Goal: Task Accomplishment & Management: Manage account settings

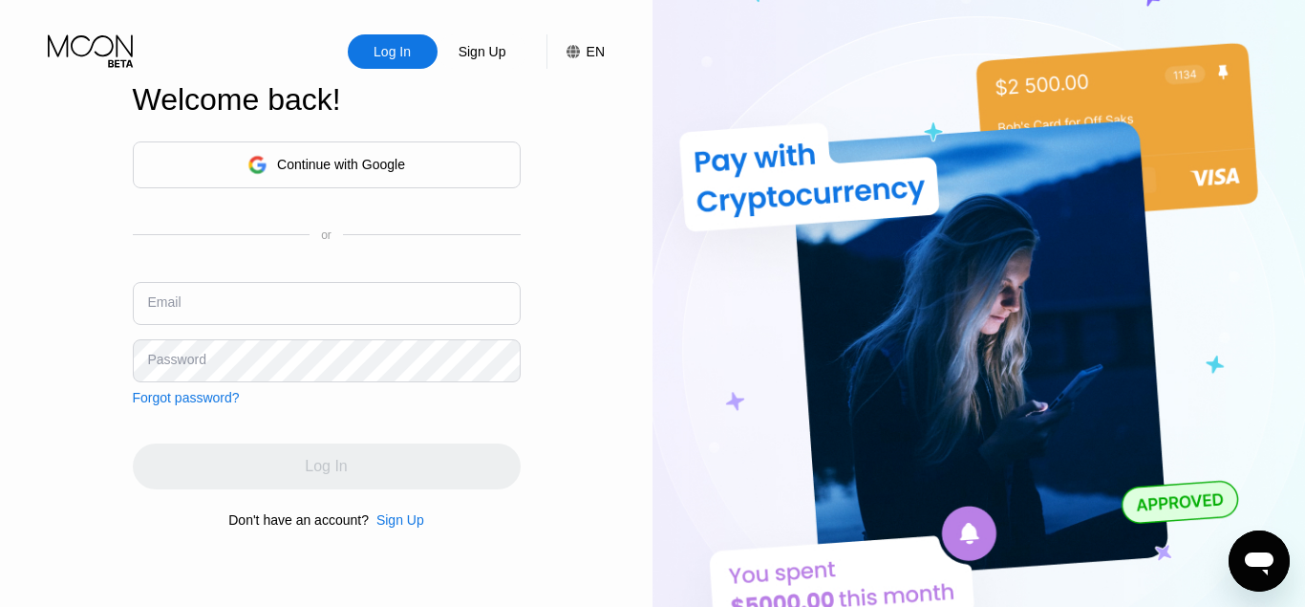
click at [346, 297] on input "text" at bounding box center [327, 303] width 388 height 43
click at [180, 307] on input "text" at bounding box center [327, 303] width 388 height 43
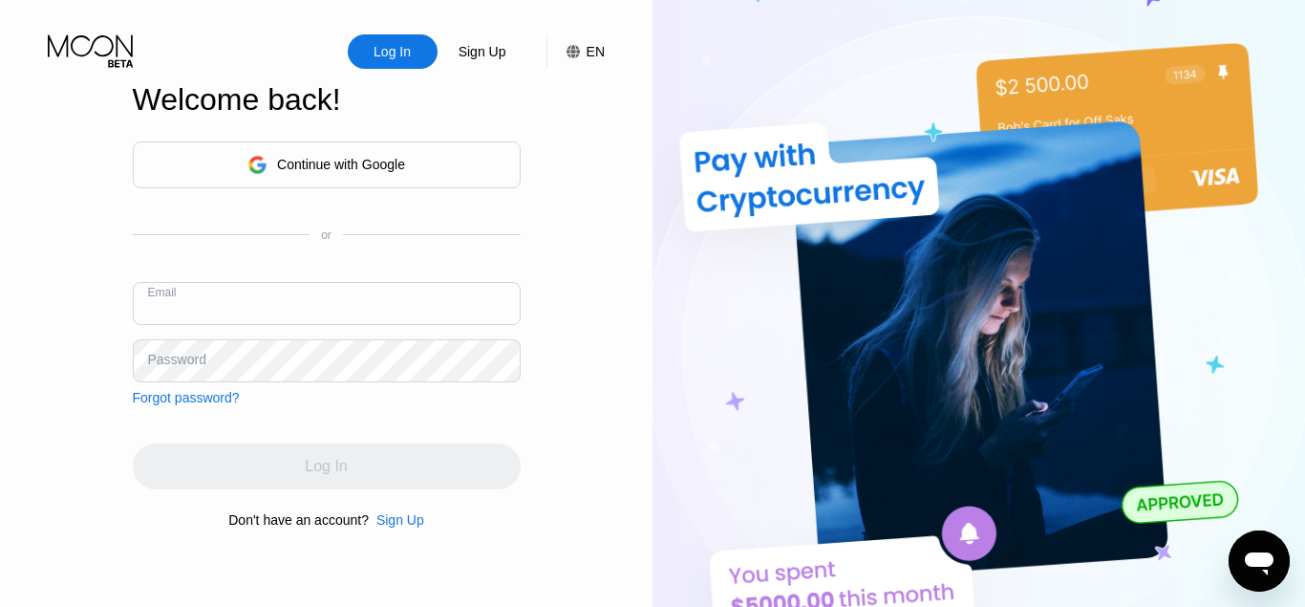
paste input "[EMAIL_ADDRESS][DOMAIN_NAME]"
type input "[EMAIL_ADDRESS][DOMAIN_NAME]"
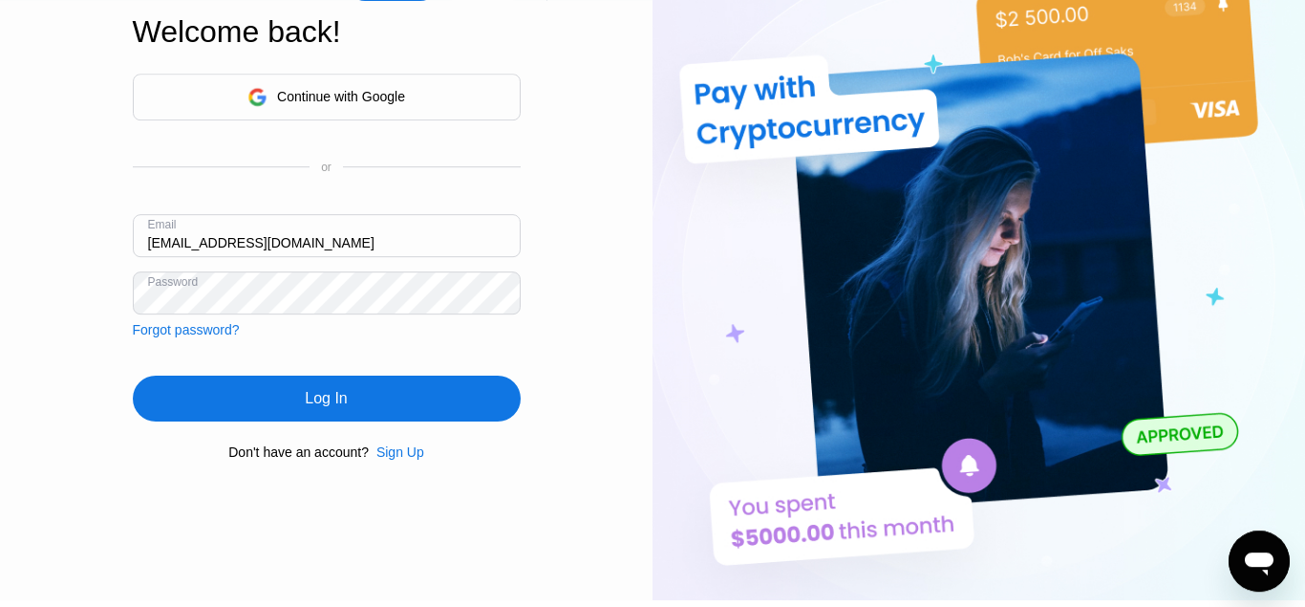
scroll to position [76, 0]
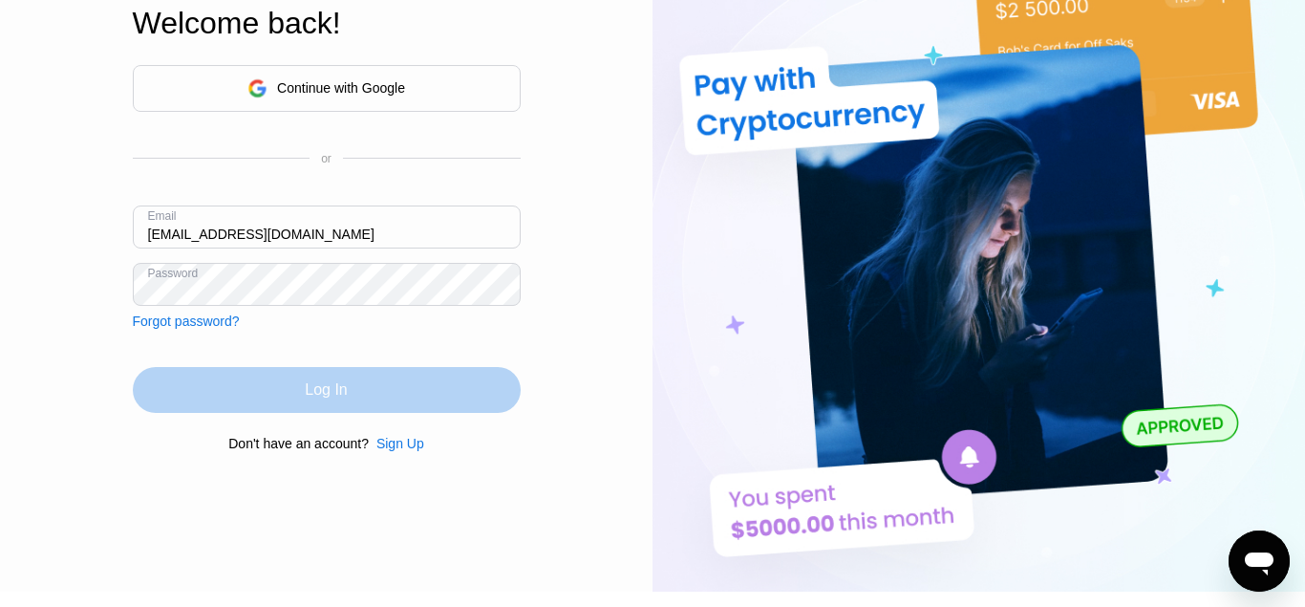
click at [281, 390] on div "Log In" at bounding box center [327, 390] width 388 height 46
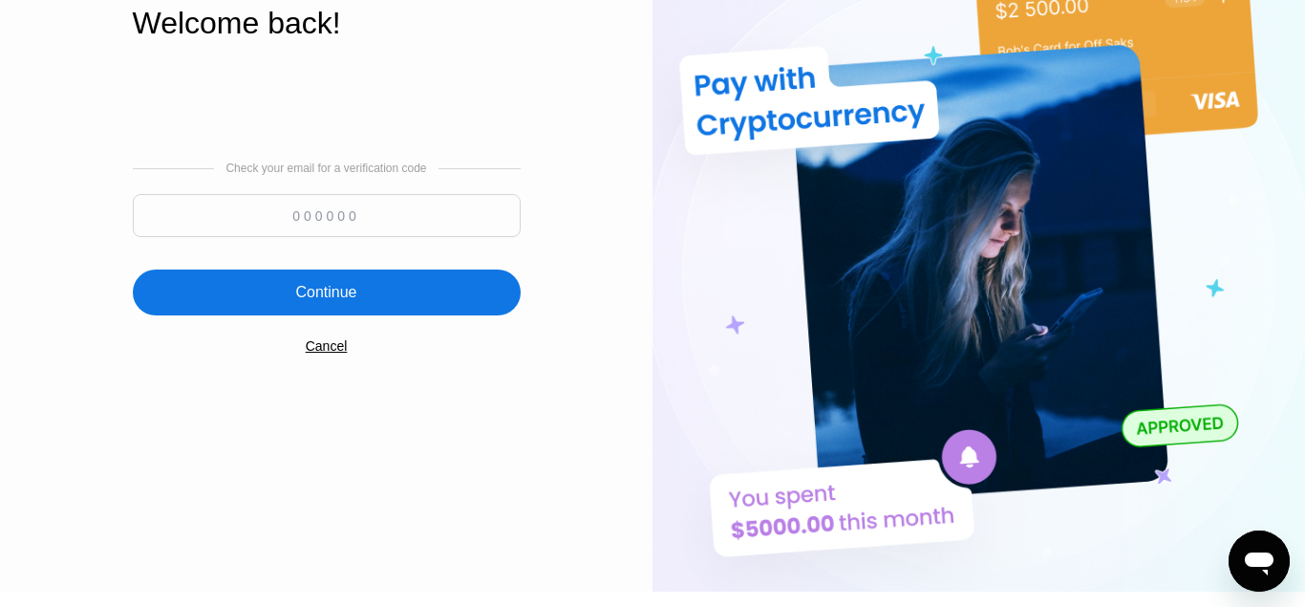
click at [353, 222] on input at bounding box center [327, 215] width 388 height 43
paste input "356159"
type input "356159"
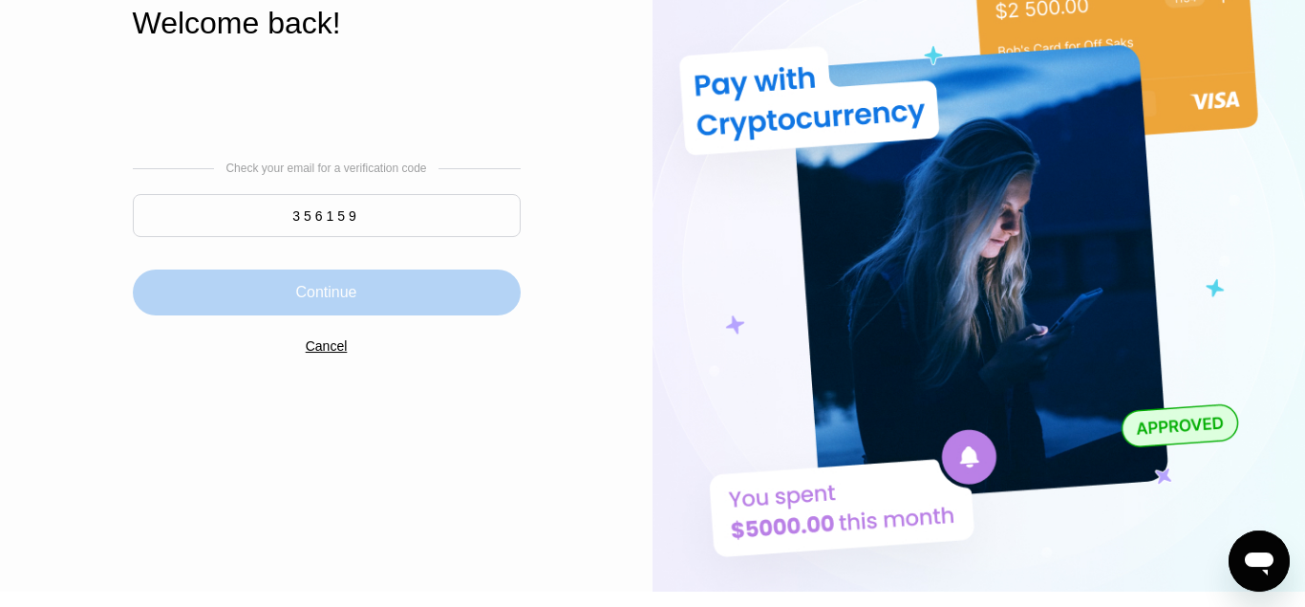
click at [297, 290] on div "Continue" at bounding box center [325, 292] width 61 height 19
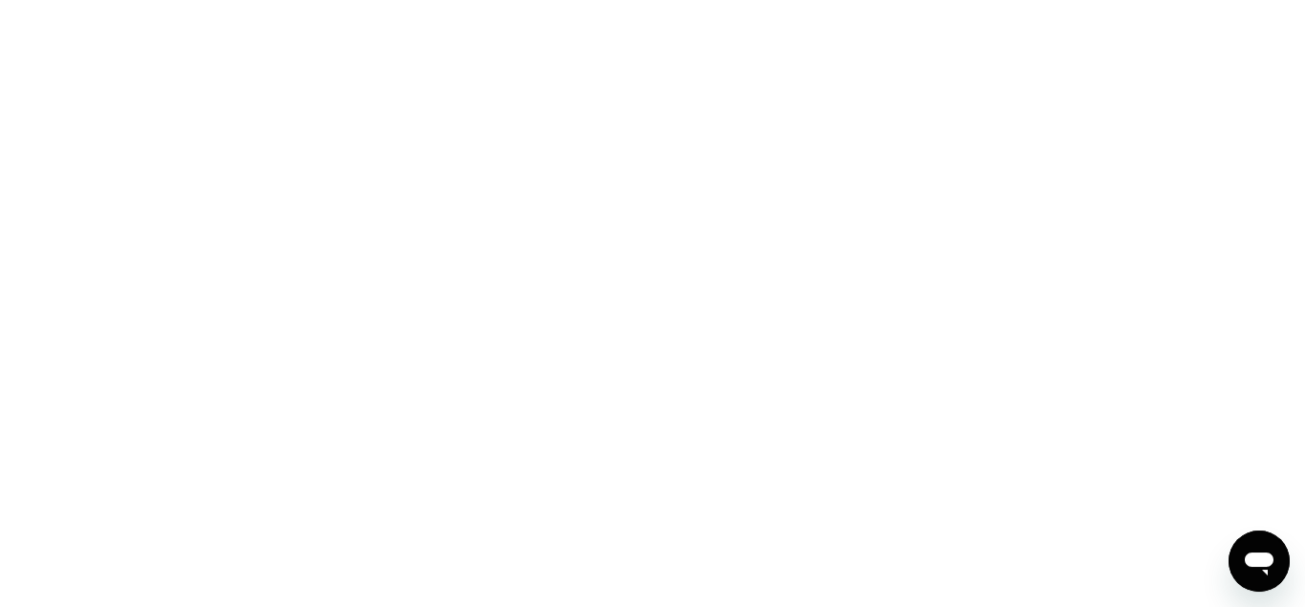
scroll to position [0, 0]
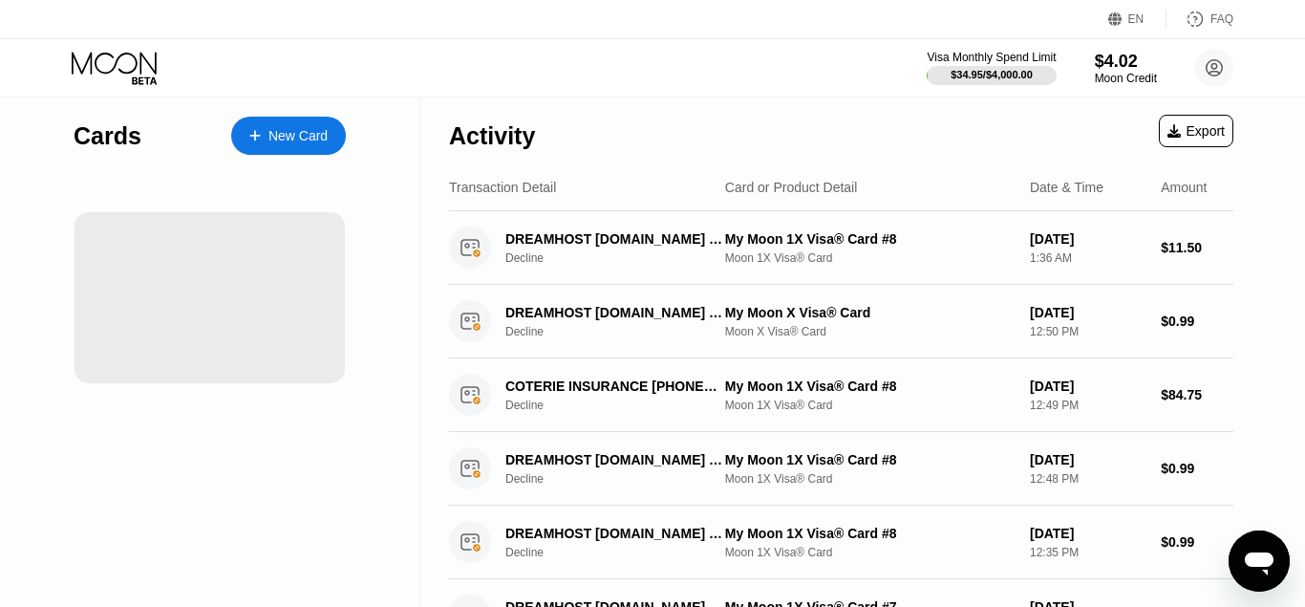
scroll to position [50, 0]
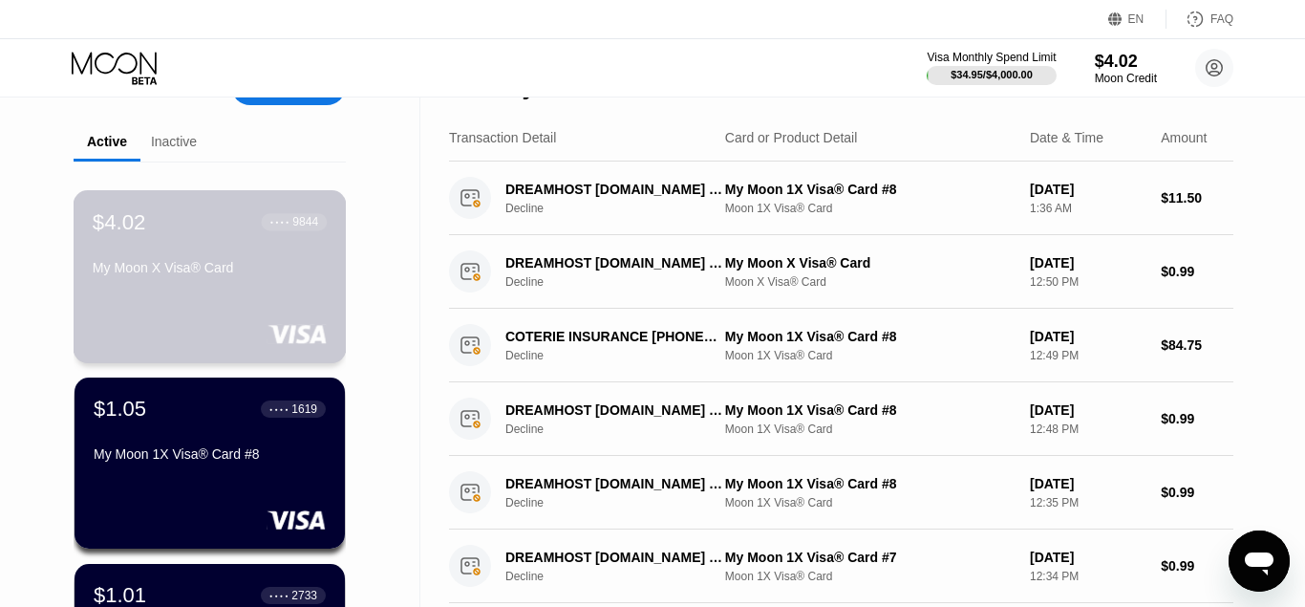
click at [190, 265] on div "$4.02 ● ● ● ● 9844 My Moon X Visa® Card" at bounding box center [210, 246] width 234 height 74
